Goal: Task Accomplishment & Management: Complete application form

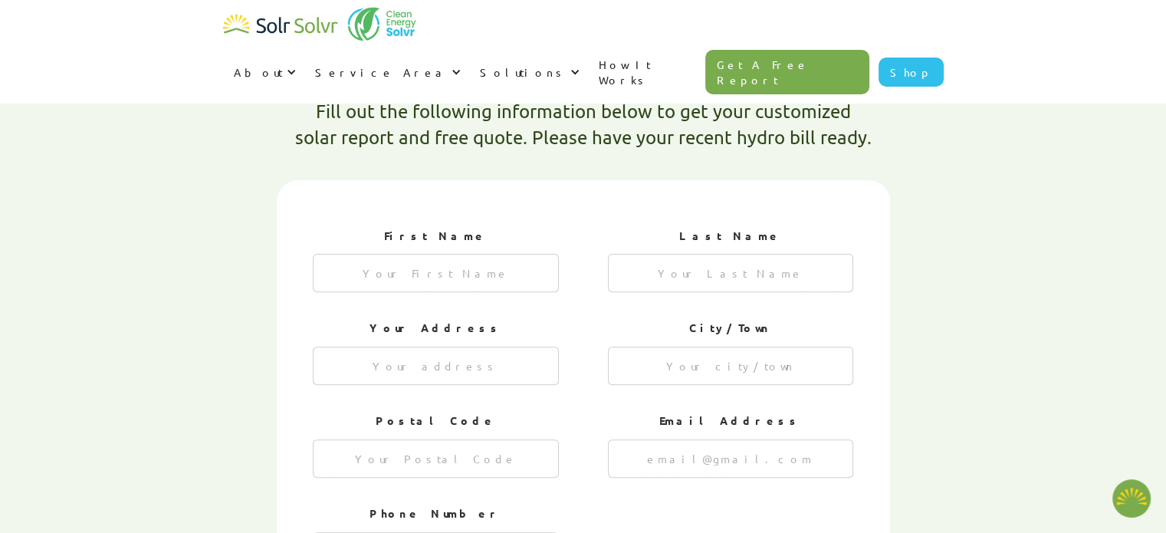
type textarea "x"
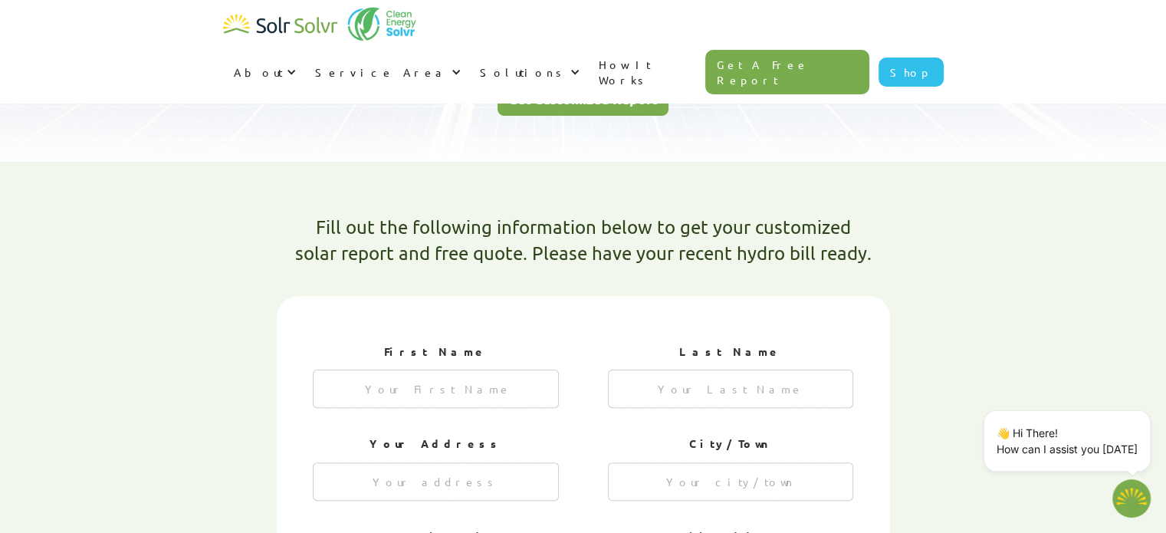
scroll to position [304, 0]
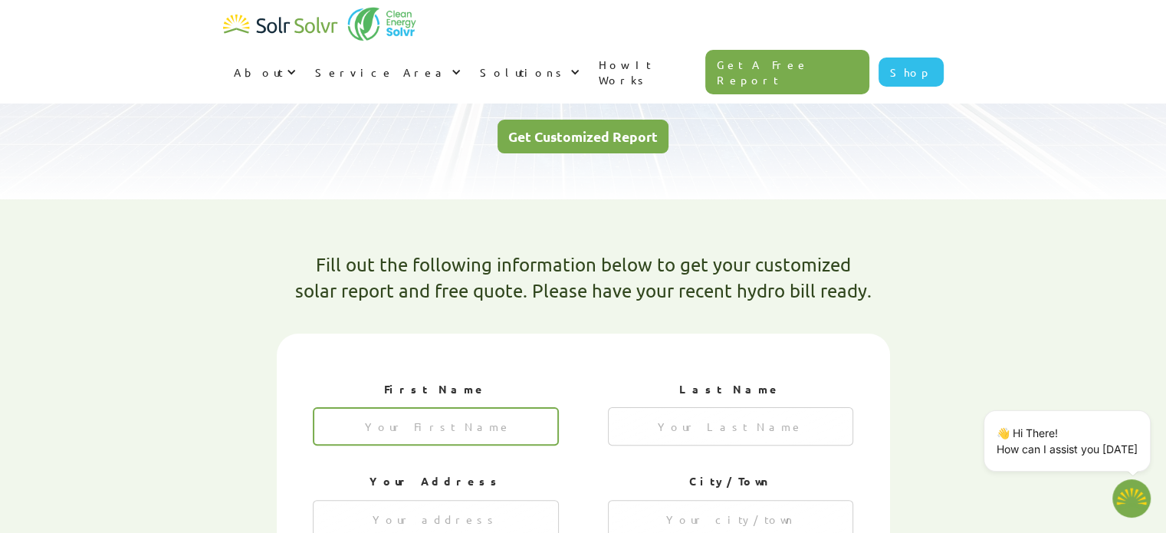
click at [420, 407] on input "1 of 4" at bounding box center [436, 426] width 246 height 38
type input "[PERSON_NAME]"
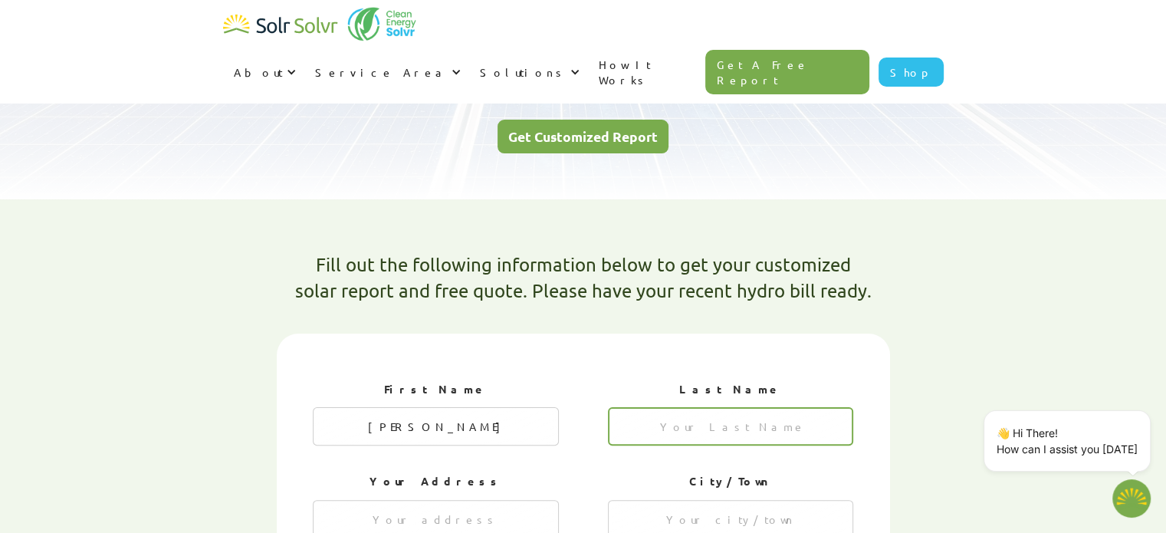
type input "[PERSON_NAME]"
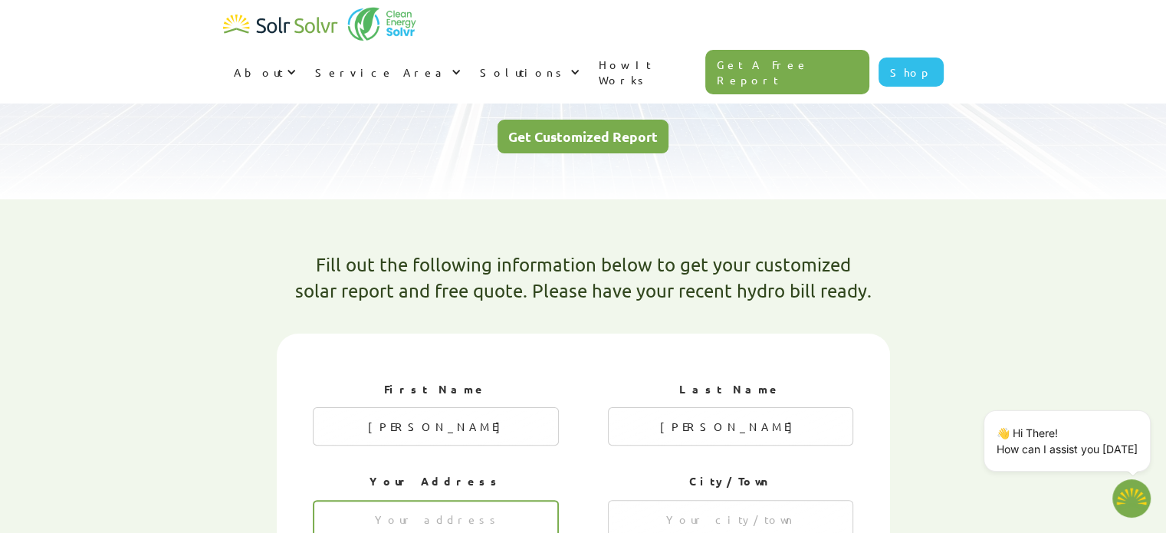
type input "[STREET_ADDRESS]"
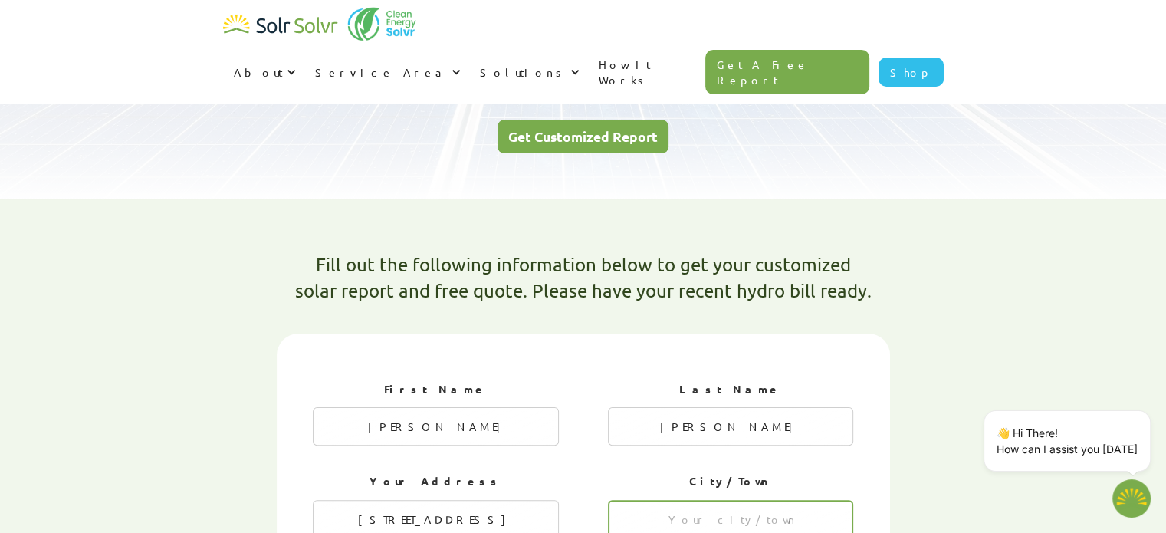
type input "Washago"
type input "L0K 2B0"
type input "[EMAIL_ADDRESS][PERSON_NAME][DOMAIN_NAME]"
type input "7055714879"
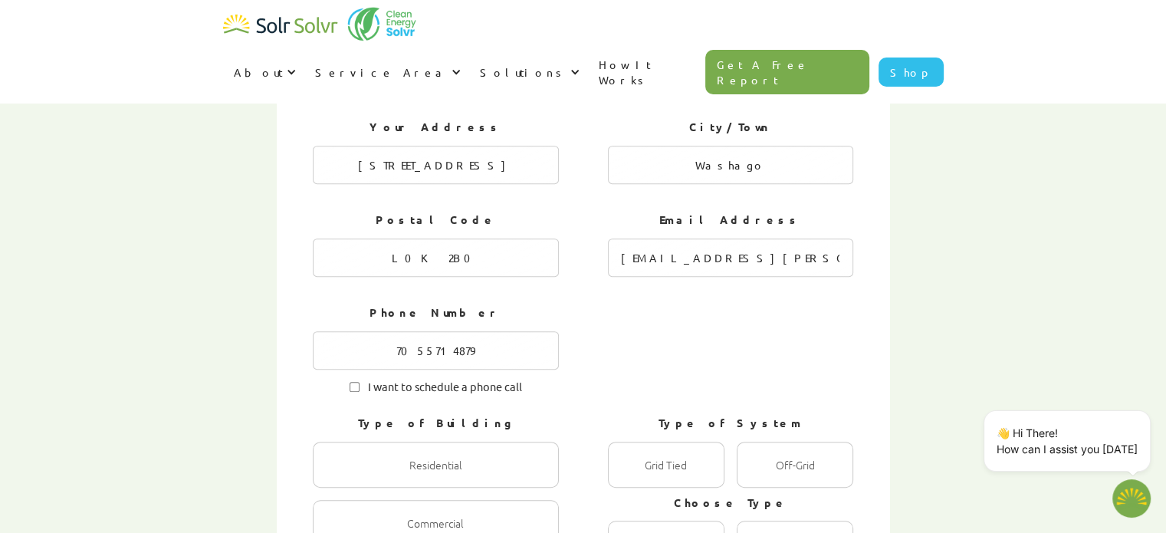
scroll to position [661, 0]
click at [350, 379] on input "I want to schedule a phone call" at bounding box center [355, 384] width 10 height 10
checkbox input "true"
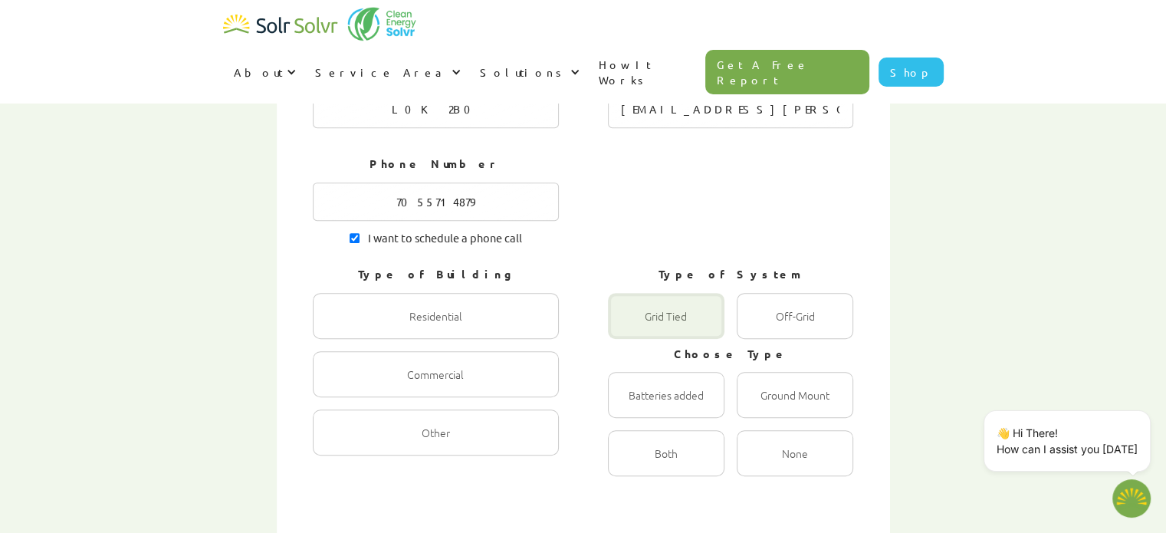
scroll to position [814, 0]
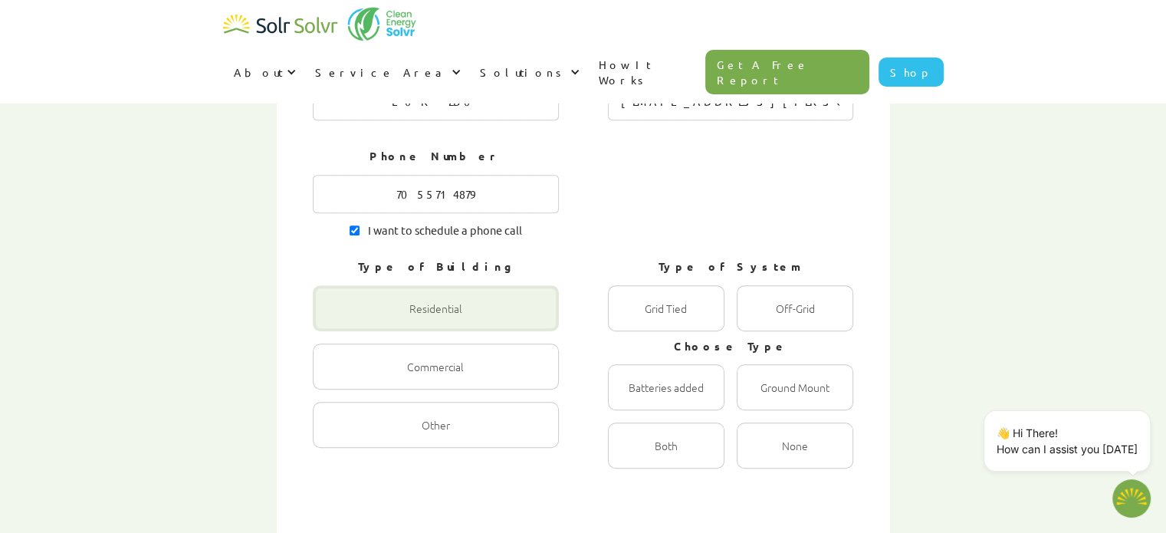
click at [430, 285] on div "1 of 4" at bounding box center [436, 308] width 246 height 46
click at [334, 320] on input "Residential Radio" at bounding box center [329, 325] width 10 height 10
radio input "true"
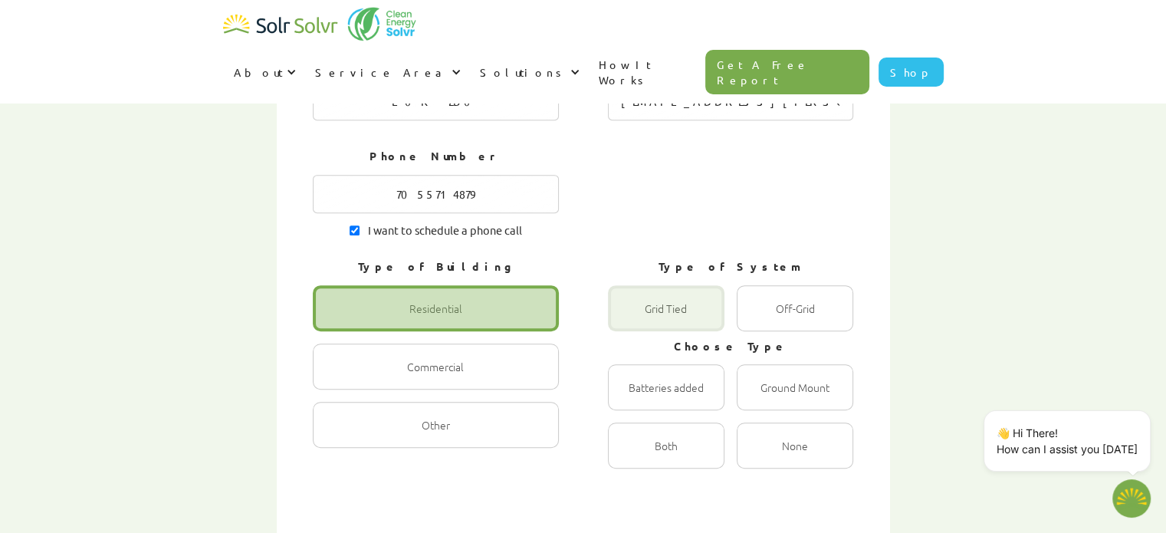
click at [666, 285] on div "1 of 4" at bounding box center [666, 308] width 117 height 46
click at [630, 320] on Tied "Grid Tied Radio" at bounding box center [625, 325] width 10 height 10
radio Tied "true"
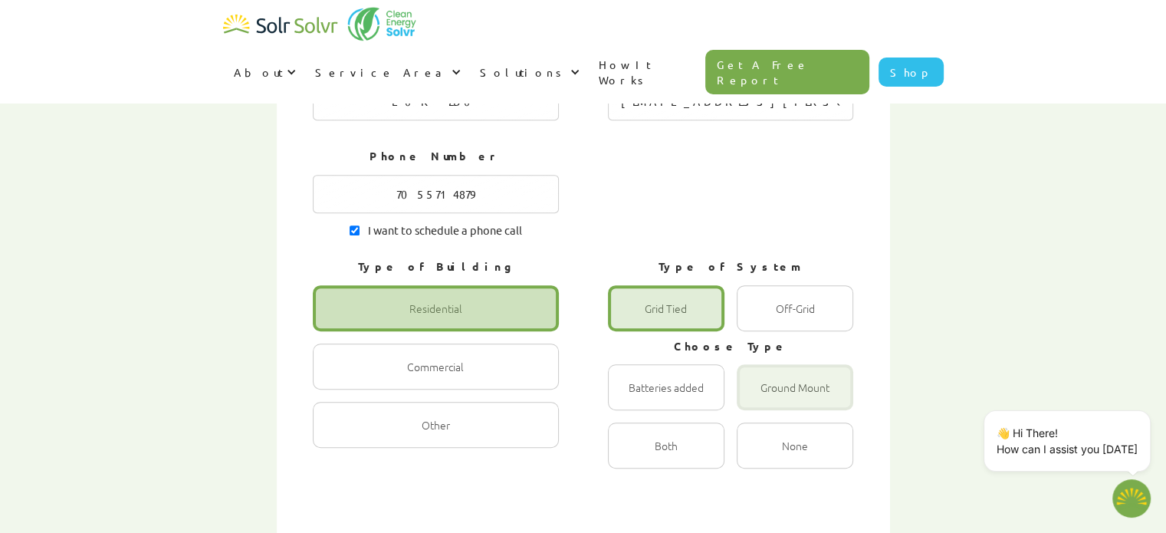
click at [810, 364] on div "1 of 4" at bounding box center [795, 387] width 117 height 46
click at [758, 399] on input "Ground Mount Radio" at bounding box center [753, 404] width 10 height 10
radio input "true"
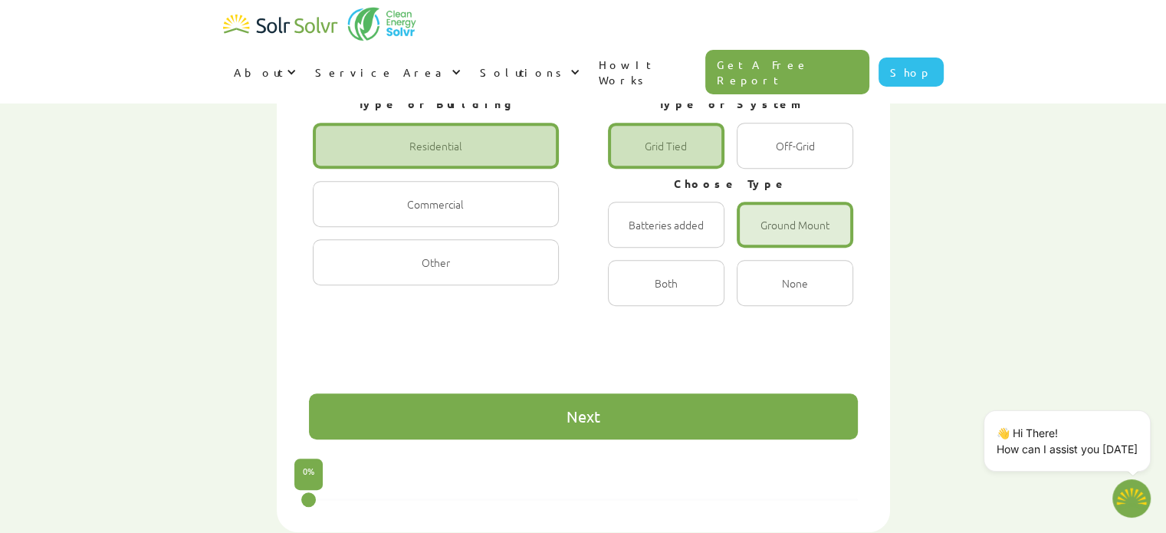
scroll to position [994, 0]
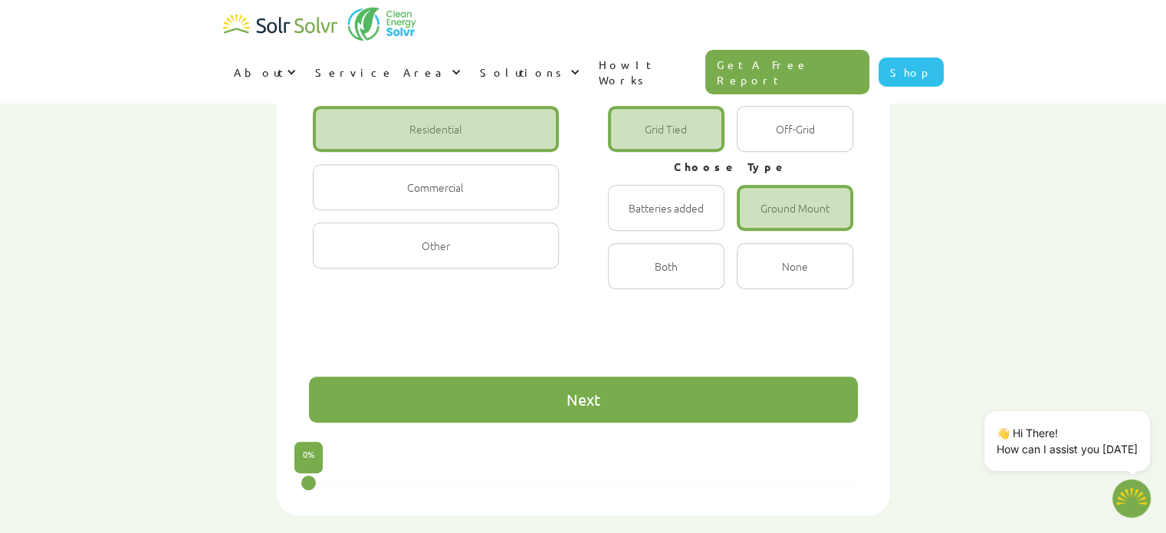
click at [593, 392] on div "Next" at bounding box center [584, 399] width 34 height 15
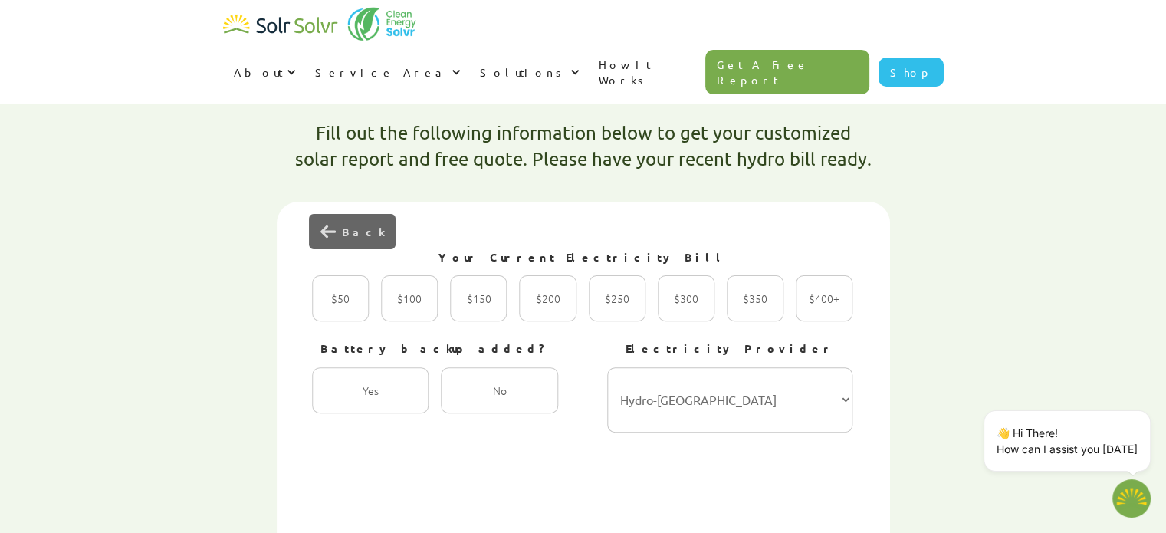
scroll to position [431, 0]
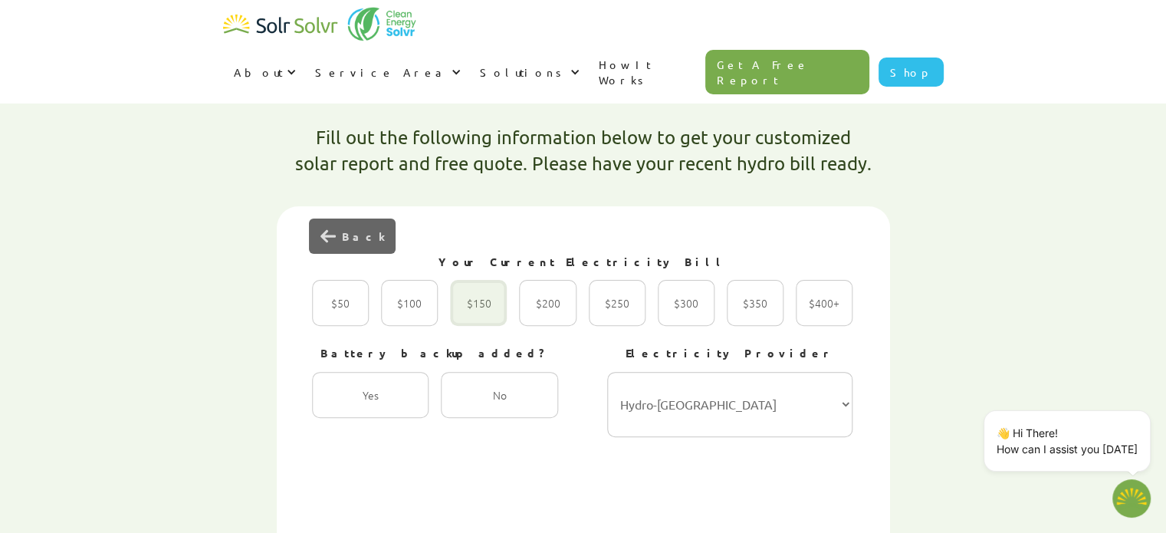
click at [475, 280] on div "2 of 4" at bounding box center [478, 303] width 57 height 46
click at [472, 314] on input "$150 Radio" at bounding box center [467, 319] width 10 height 10
radio input "true"
click at [844, 372] on select "Hydro-Québec Hydro One Ontario Power Generation BC Hydro Alectra Utilities ENMA…" at bounding box center [730, 404] width 246 height 65
select select "Hydro One"
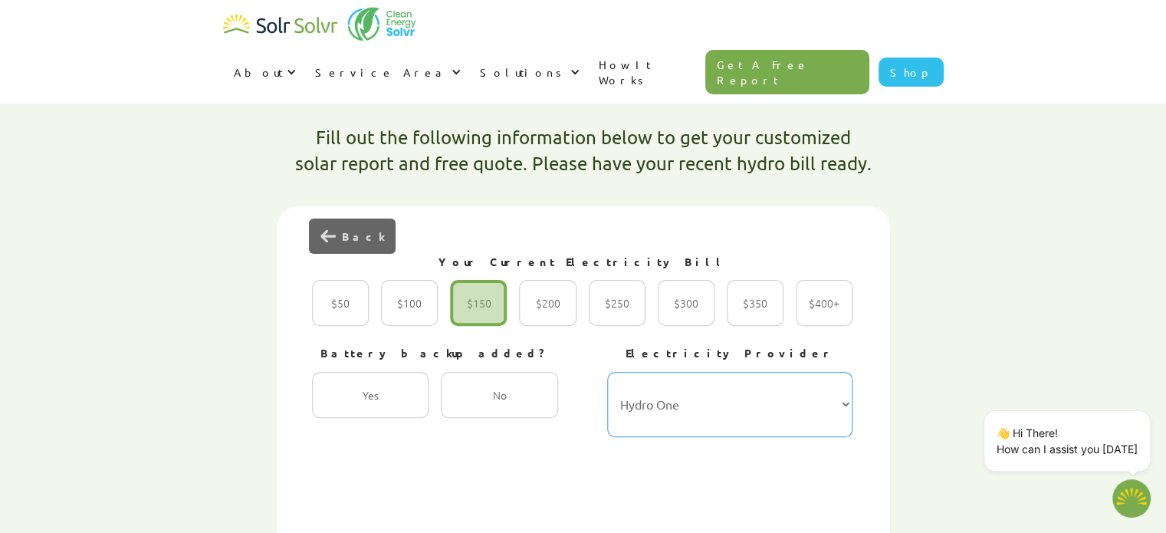
click at [607, 372] on select "Hydro-Québec Hydro One Ontario Power Generation BC Hydro Alectra Utilities ENMA…" at bounding box center [730, 404] width 246 height 65
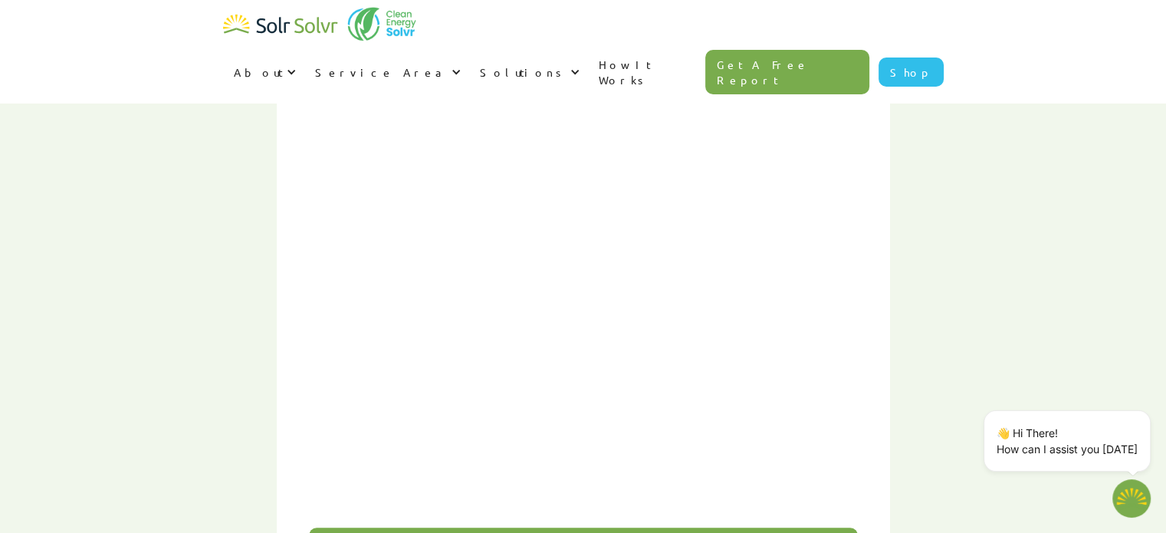
scroll to position [866, 0]
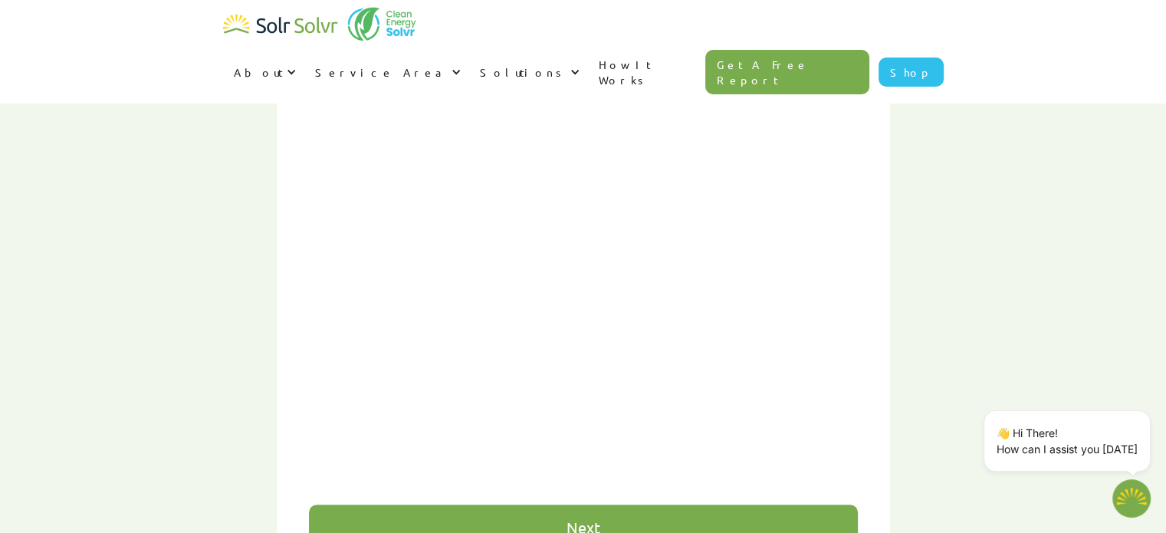
click at [632, 505] on div "Next" at bounding box center [583, 528] width 549 height 46
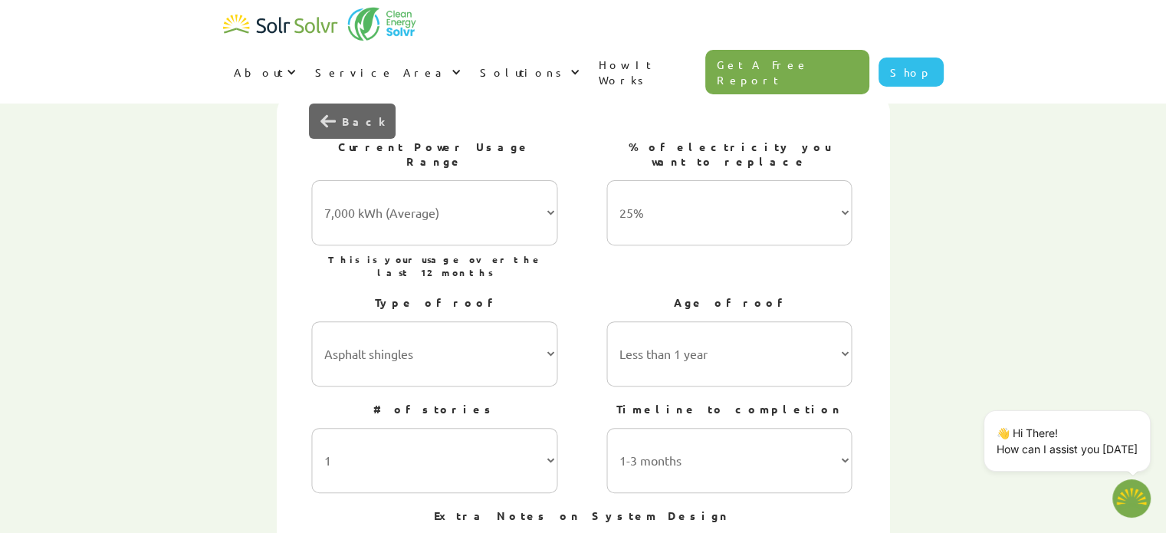
scroll to position [534, 0]
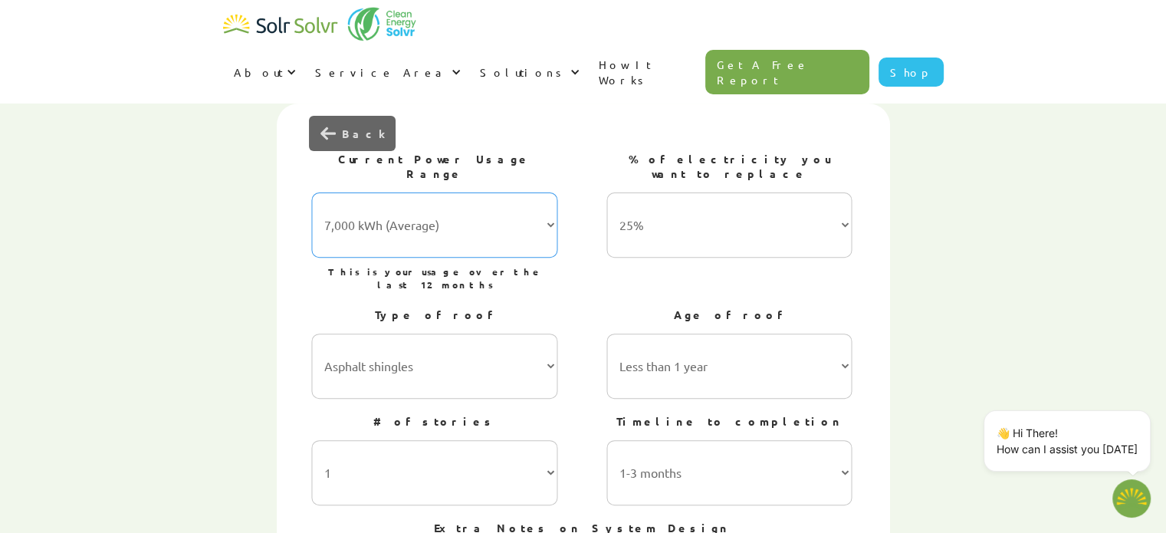
click at [550, 192] on select "7,000 kWh (Average) 10,000 kWh 15,000 kWh 20,000 kWh 25,000 kWh+" at bounding box center [434, 224] width 246 height 65
select select "15,000 kWh"
click at [312, 192] on select "7,000 kWh (Average) 10,000 kWh 15,000 kWh 20,000 kWh 25,000 kWh+" at bounding box center [434, 224] width 246 height 65
click at [847, 192] on select "25% 50% 75% 100%" at bounding box center [730, 224] width 246 height 65
select select "75%"
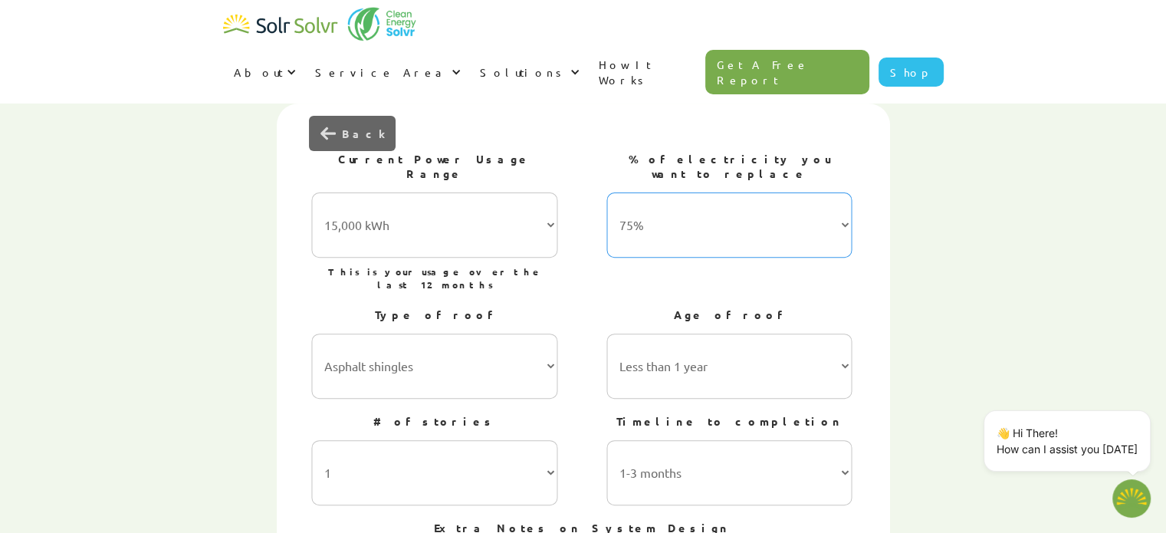
click at [607, 192] on select "25% 50% 75% 100%" at bounding box center [730, 224] width 246 height 65
click at [550, 334] on select "Asphalt shingles Metal roofing Stone-coated steel Slate Rubber slate Clay and c…" at bounding box center [434, 366] width 246 height 65
select select "Metal roofing"
click at [312, 334] on select "Asphalt shingles Metal roofing Stone-coated steel Slate Rubber slate Clay and c…" at bounding box center [434, 366] width 246 height 65
click at [847, 334] on select "Less than 1 year 1-5 years 5-10 years 10-15 years 20-30 years 30+ years" at bounding box center [730, 366] width 246 height 65
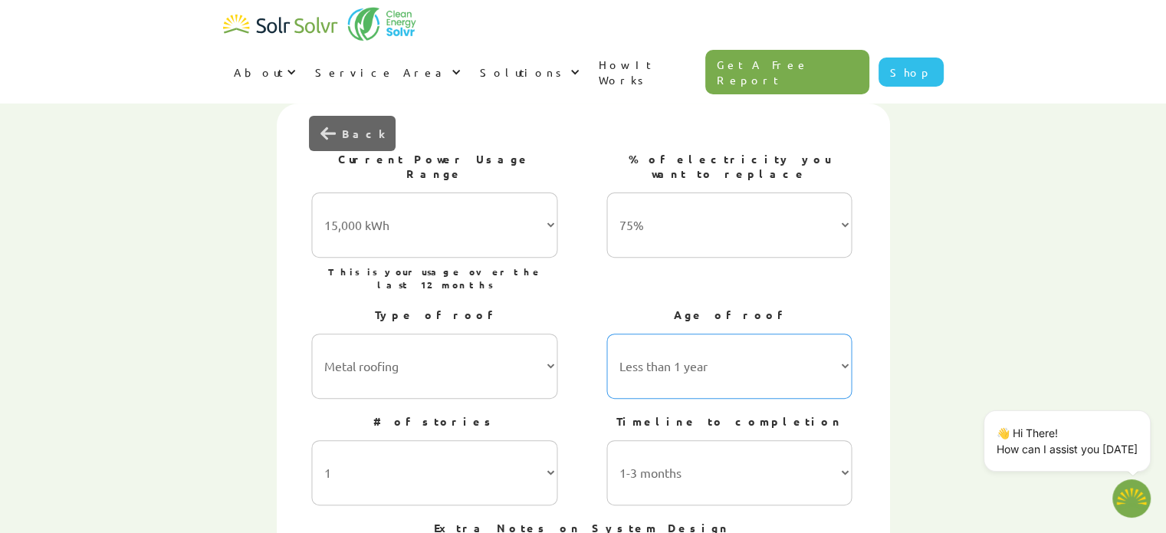
select select "1-5 years"
click at [607, 334] on select "Less than 1 year 1-5 years 5-10 years 10-15 years 20-30 years 30+ years" at bounding box center [730, 366] width 246 height 65
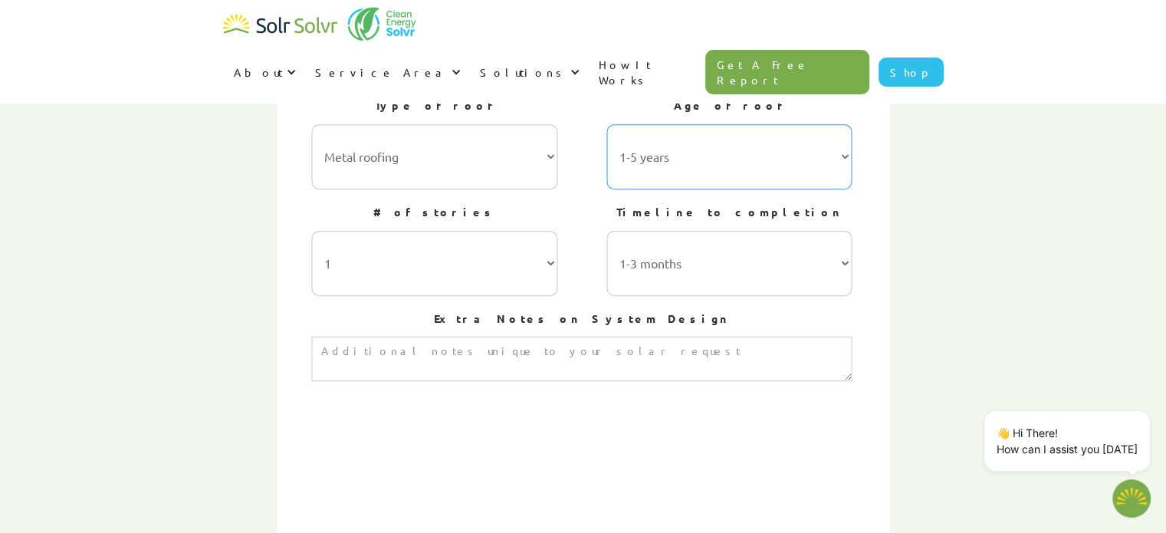
scroll to position [891, 0]
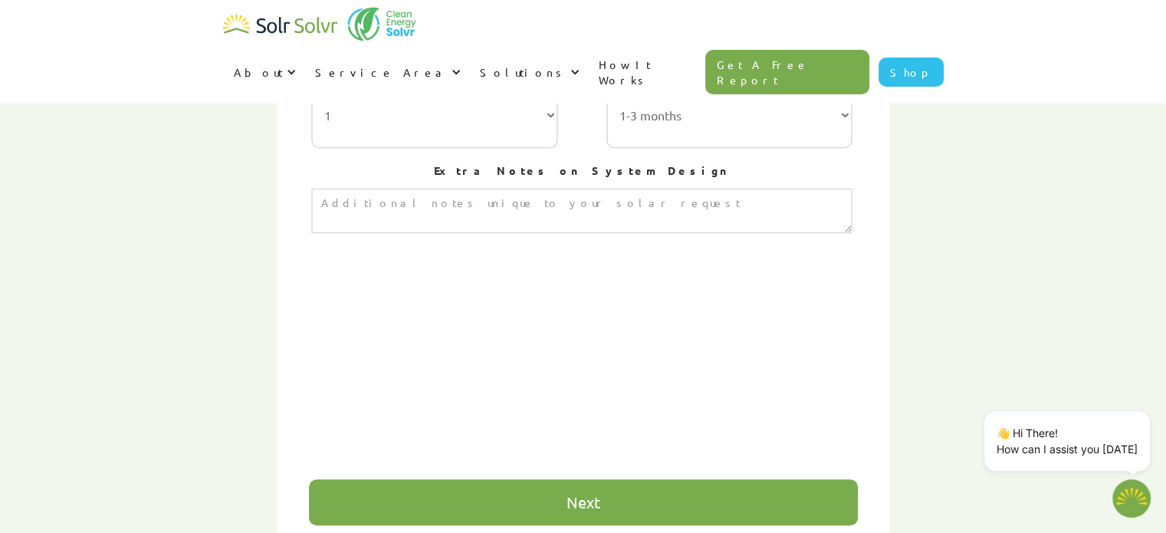
click at [650, 479] on div "Next" at bounding box center [583, 502] width 549 height 46
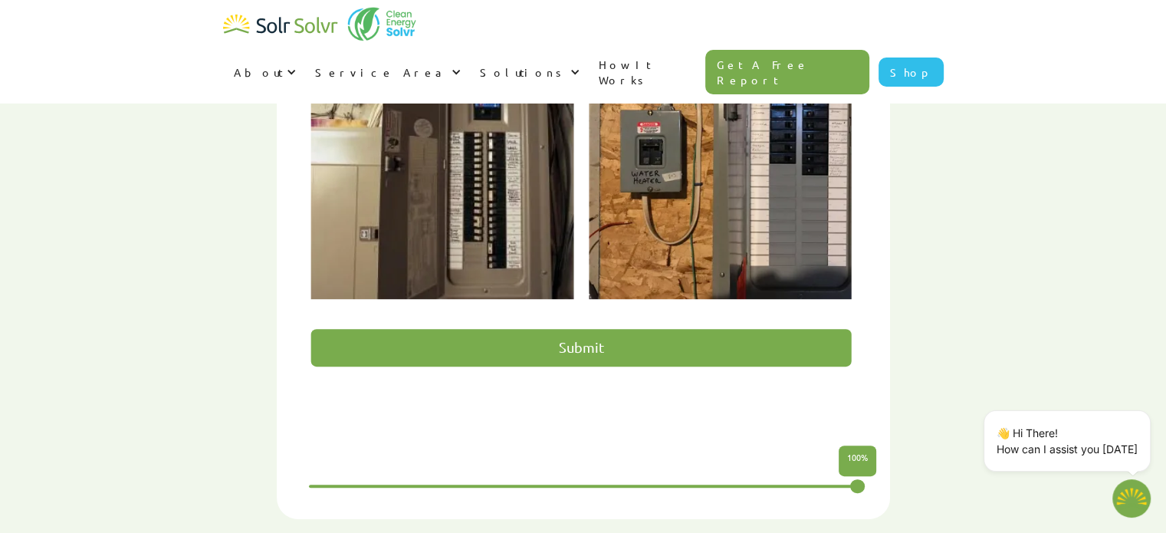
click at [595, 329] on input "Submit" at bounding box center [581, 348] width 541 height 38
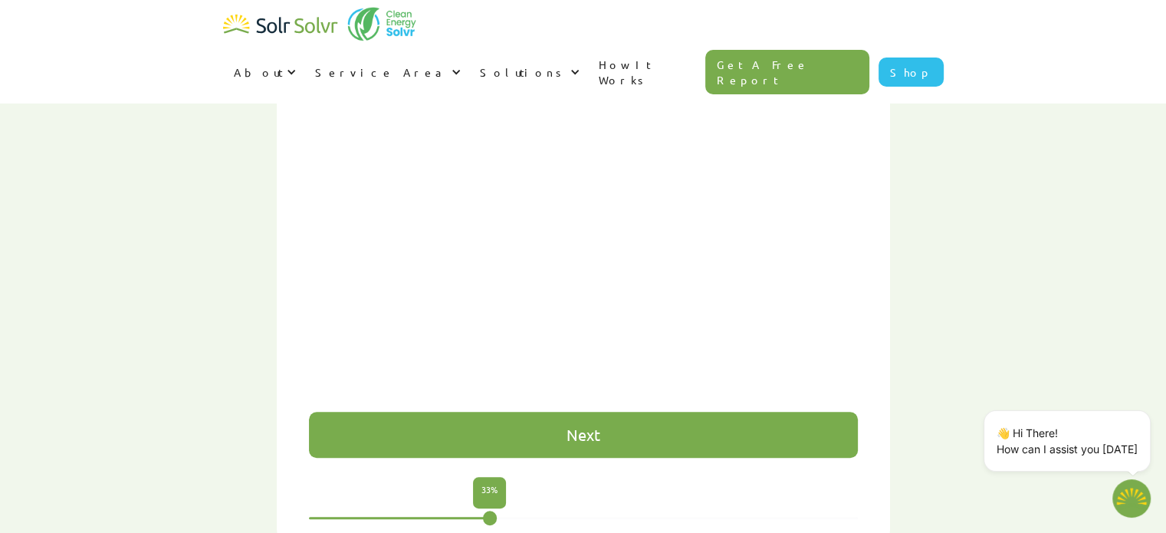
scroll to position [816, 0]
